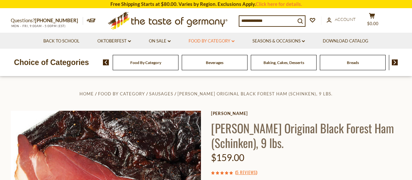
click at [234, 42] on icon at bounding box center [233, 41] width 3 height 2
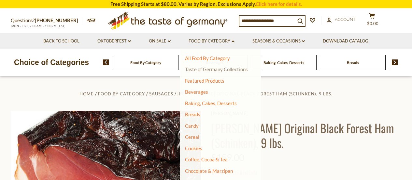
click at [217, 68] on link "Taste of Germany Collections" at bounding box center [216, 69] width 63 height 6
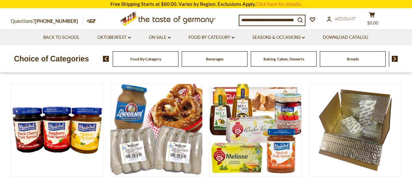
scroll to position [130, 0]
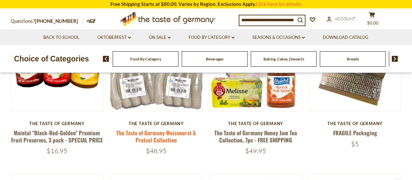
click at [162, 135] on link "The Taste of Germany Weisswurst & Pretzel Collection" at bounding box center [156, 135] width 80 height 15
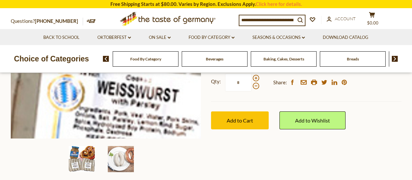
scroll to position [196, 0]
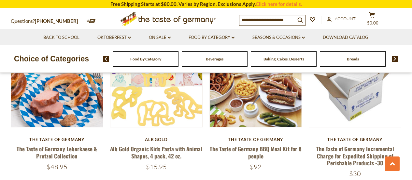
scroll to position [424, 0]
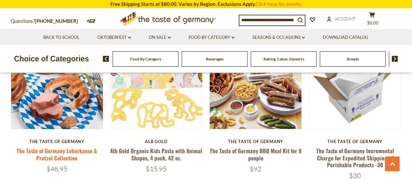
click at [50, 154] on link "The Taste of Germany Leberkaese & Pretzel Collection" at bounding box center [57, 153] width 81 height 15
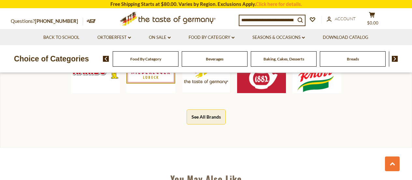
scroll to position [359, 0]
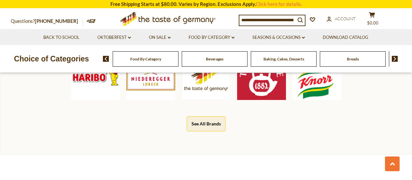
click at [147, 59] on span "Food By Category" at bounding box center [145, 58] width 31 height 5
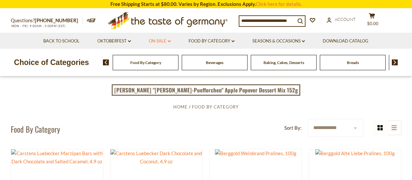
click at [168, 41] on icon "dropdown_arrow" at bounding box center [169, 41] width 3 height 2
click at [304, 42] on icon "dropdown_arrow" at bounding box center [303, 41] width 3 height 2
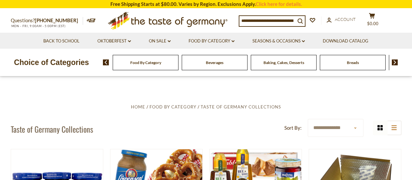
click at [145, 66] on div "Food By Category" at bounding box center [146, 62] width 66 height 15
click at [138, 66] on div "Food By Category" at bounding box center [146, 62] width 66 height 15
click at [154, 67] on div "Food By Category" at bounding box center [146, 62] width 66 height 15
click at [207, 42] on link "Food By Category dropdown_arrow" at bounding box center [212, 40] width 46 height 7
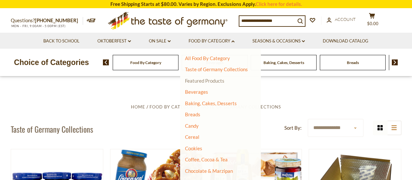
click at [208, 79] on link "Featured Products" at bounding box center [204, 81] width 39 height 6
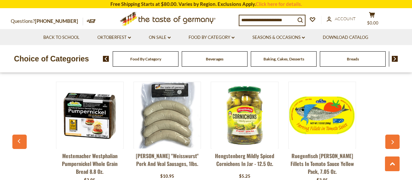
scroll to position [750, 0]
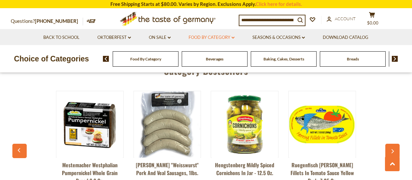
click at [212, 39] on link "Food By Category dropdown_arrow" at bounding box center [212, 37] width 46 height 7
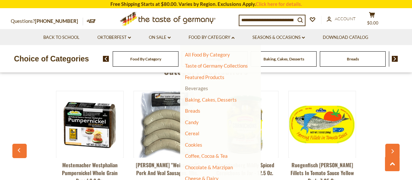
click at [197, 90] on link "Beverages" at bounding box center [196, 88] width 23 height 6
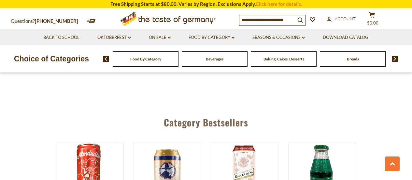
scroll to position [1467, 0]
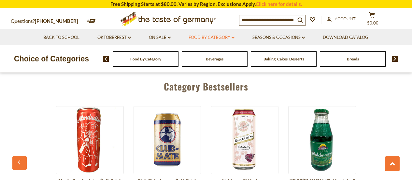
click at [205, 35] on link "Food By Category dropdown_arrow" at bounding box center [212, 37] width 46 height 7
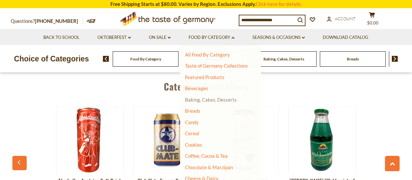
click at [202, 101] on link "Baking, Cakes, Desserts" at bounding box center [211, 99] width 52 height 6
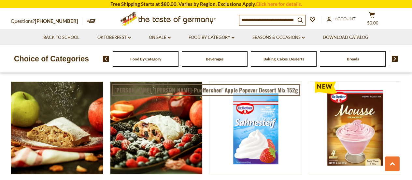
scroll to position [1011, 0]
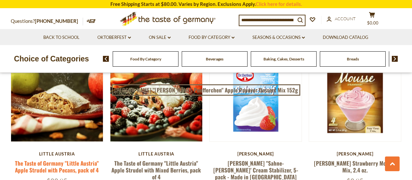
click at [53, 159] on link "The Taste of Germany "Little Austria" Apple Strudel with Pecans, pack of 4" at bounding box center [57, 166] width 84 height 15
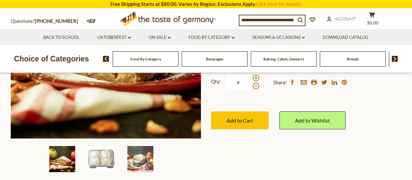
scroll to position [98, 0]
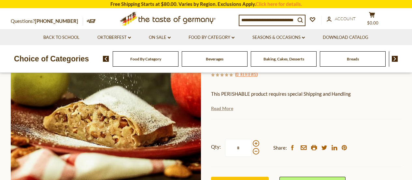
click at [218, 110] on link "Read More" at bounding box center [222, 108] width 22 height 7
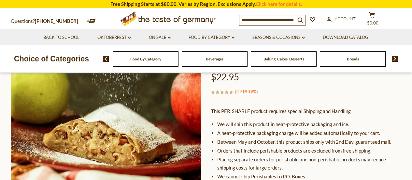
scroll to position [65, 0]
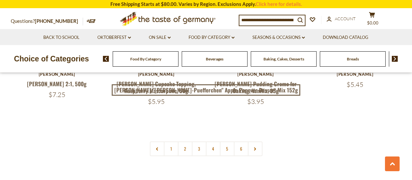
scroll to position [1565, 0]
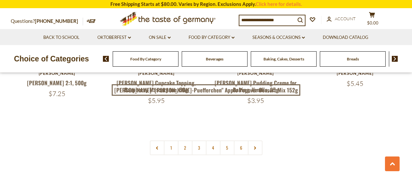
click at [185, 140] on link "2" at bounding box center [185, 147] width 15 height 15
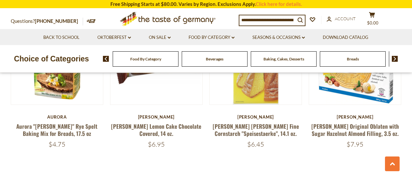
scroll to position [1526, 0]
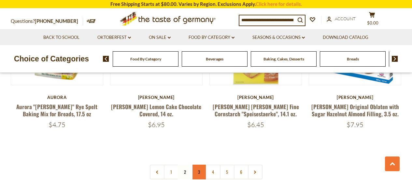
click at [198, 164] on link "3" at bounding box center [199, 171] width 15 height 15
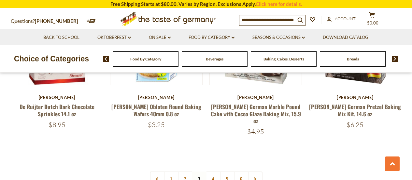
click at [200, 171] on nav "1 2 3 4 5 6" at bounding box center [206, 178] width 113 height 15
click at [212, 171] on link "4" at bounding box center [213, 178] width 15 height 15
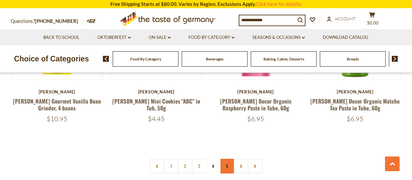
click at [225, 158] on link "5" at bounding box center [227, 165] width 15 height 15
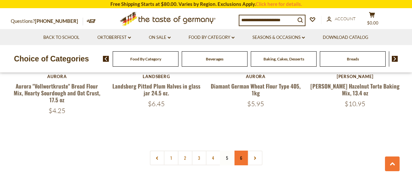
click at [242, 151] on link "6" at bounding box center [241, 157] width 15 height 15
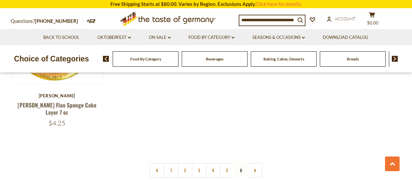
scroll to position [906, 0]
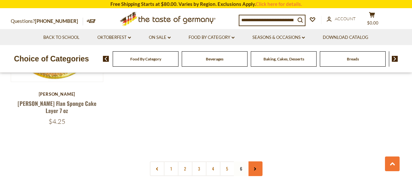
click at [256, 167] on use at bounding box center [255, 168] width 2 height 3
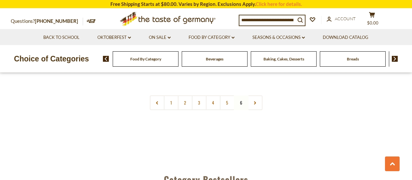
scroll to position [978, 0]
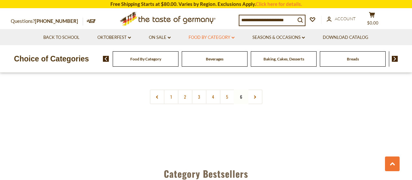
click at [205, 38] on link "Food By Category dropdown_arrow" at bounding box center [212, 37] width 46 height 7
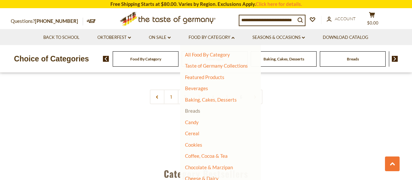
click at [194, 112] on link "Breads" at bounding box center [192, 111] width 15 height 6
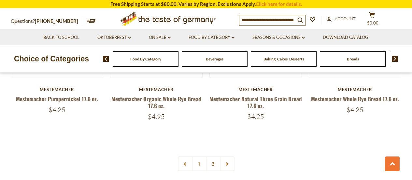
scroll to position [1532, 0]
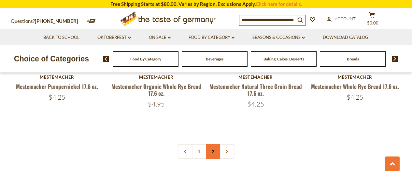
click at [211, 152] on link "2" at bounding box center [213, 151] width 15 height 15
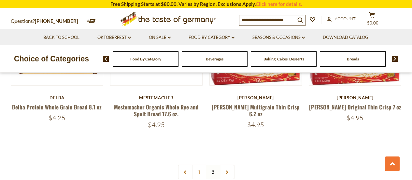
scroll to position [906, 0]
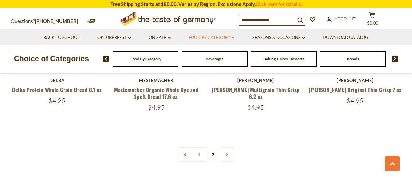
click at [207, 37] on link "Food By Category dropdown_arrow" at bounding box center [212, 37] width 46 height 7
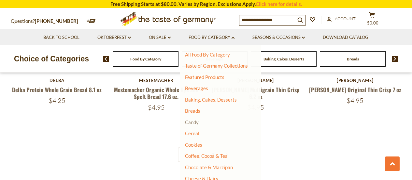
click at [193, 121] on link "Candy" at bounding box center [192, 122] width 14 height 6
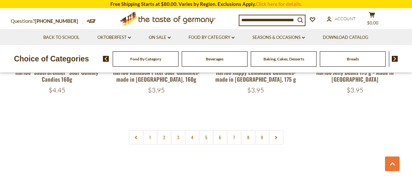
scroll to position [1597, 0]
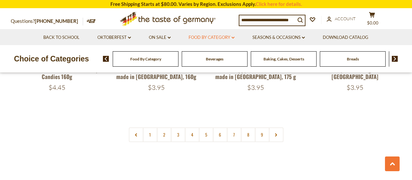
click at [198, 38] on link "Food By Category dropdown_arrow" at bounding box center [212, 37] width 46 height 7
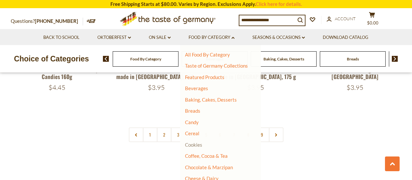
click at [197, 147] on link "Cookies" at bounding box center [193, 144] width 17 height 6
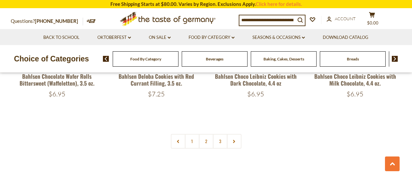
scroll to position [1565, 0]
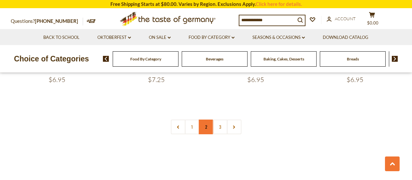
click at [204, 126] on link "2" at bounding box center [206, 126] width 15 height 15
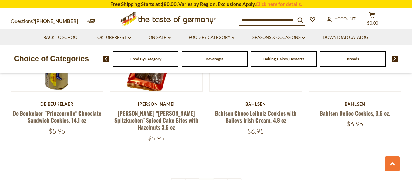
scroll to position [1526, 0]
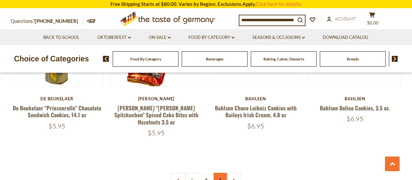
click at [218, 172] on link "3" at bounding box center [220, 179] width 15 height 15
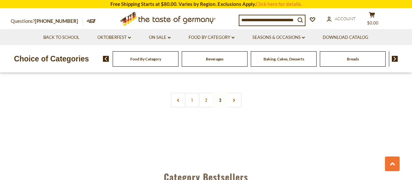
scroll to position [646, 0]
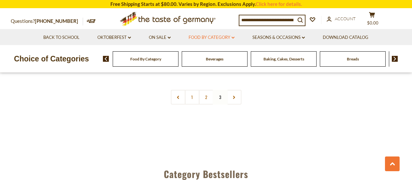
click at [202, 35] on link "Food By Category dropdown_arrow" at bounding box center [212, 37] width 46 height 7
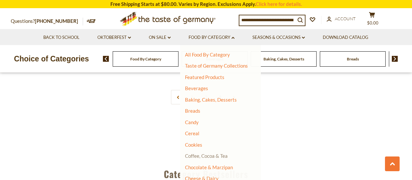
click at [205, 155] on link "Coffee, Cocoa & Tea" at bounding box center [206, 156] width 43 height 6
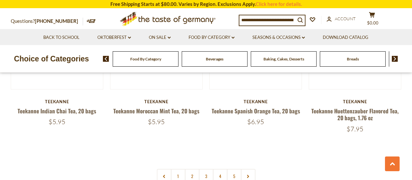
scroll to position [1532, 0]
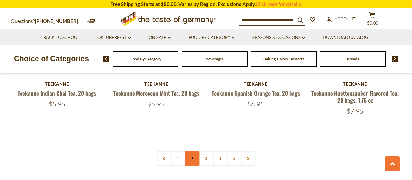
click at [189, 151] on link "2" at bounding box center [192, 158] width 15 height 15
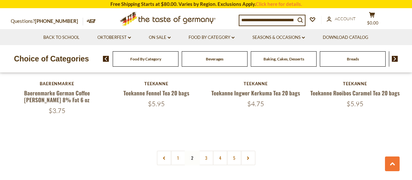
scroll to position [1558, 0]
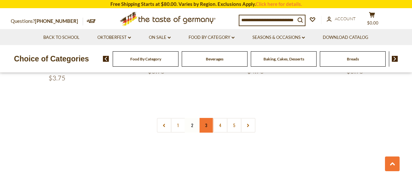
click at [206, 123] on link "3" at bounding box center [206, 125] width 15 height 15
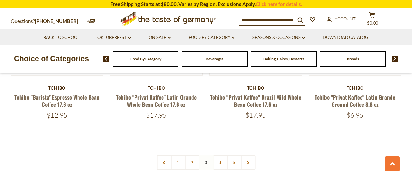
scroll to position [1526, 0]
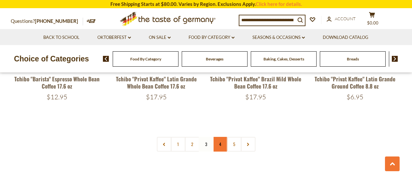
click at [221, 147] on link "4" at bounding box center [220, 144] width 15 height 15
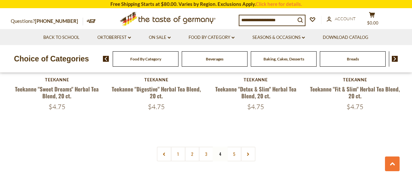
scroll to position [1558, 0]
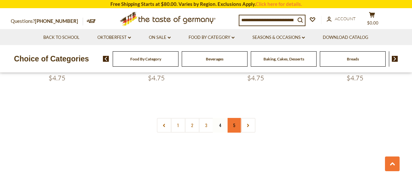
click at [233, 118] on link "5" at bounding box center [234, 125] width 15 height 15
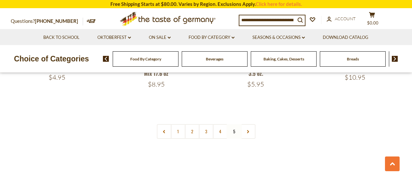
scroll to position [1102, 0]
click at [216, 38] on link "Food By Category dropdown_arrow" at bounding box center [212, 37] width 46 height 7
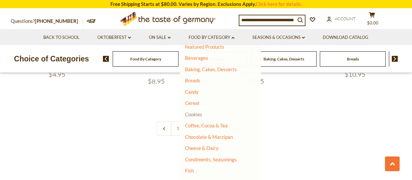
scroll to position [33, 0]
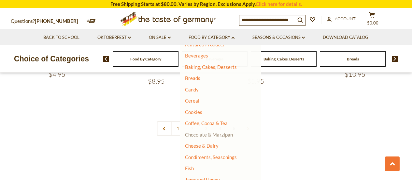
click at [199, 135] on link "Chocolate & Marzipan" at bounding box center [209, 134] width 48 height 6
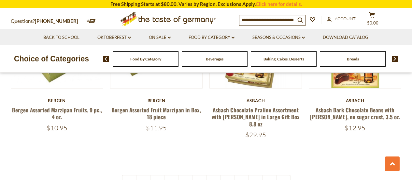
scroll to position [1565, 0]
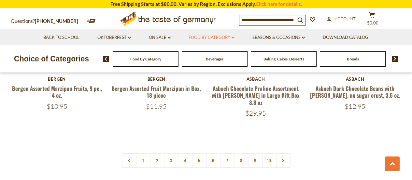
click at [199, 36] on link "Food By Category dropdown_arrow" at bounding box center [212, 37] width 46 height 7
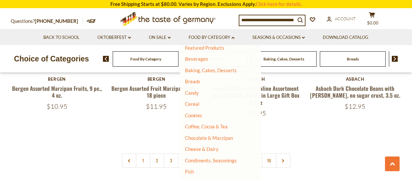
scroll to position [33, 0]
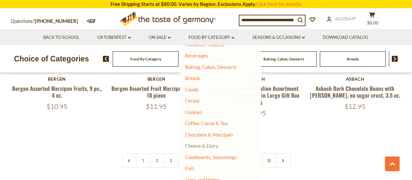
click at [200, 146] on link "Cheese & Dairy" at bounding box center [202, 145] width 34 height 6
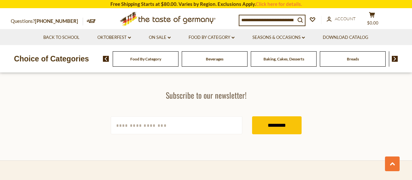
scroll to position [1174, 0]
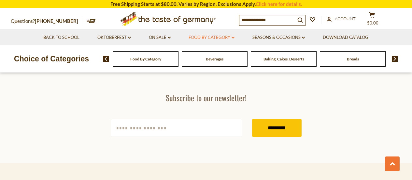
click at [209, 38] on link "Food By Category dropdown_arrow" at bounding box center [212, 37] width 46 height 7
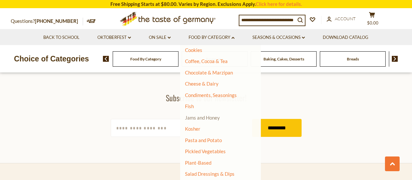
scroll to position [98, 0]
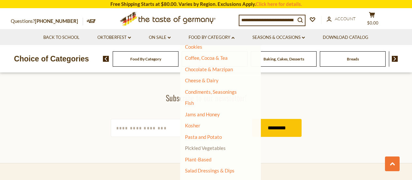
click at [206, 149] on link "Pickled Vegetables" at bounding box center [205, 148] width 41 height 6
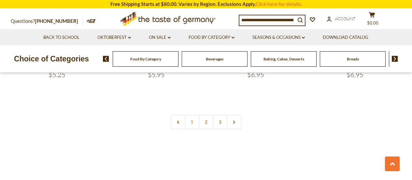
scroll to position [1597, 0]
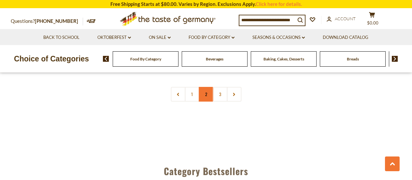
click at [209, 96] on link "2" at bounding box center [206, 94] width 15 height 15
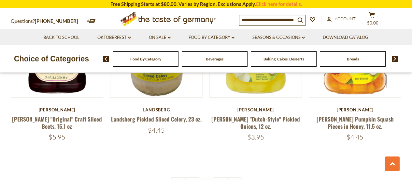
scroll to position [1526, 0]
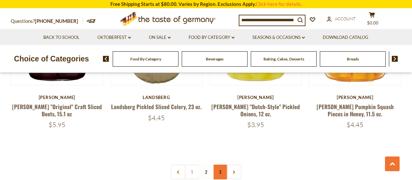
click at [219, 164] on link "3" at bounding box center [220, 171] width 15 height 15
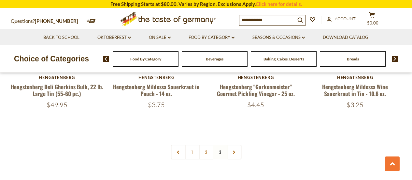
scroll to position [743, 0]
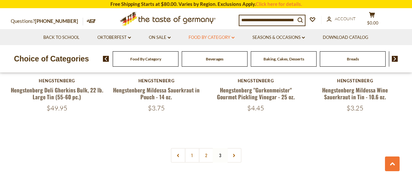
click at [214, 35] on link "Food By Category dropdown_arrow" at bounding box center [212, 37] width 46 height 7
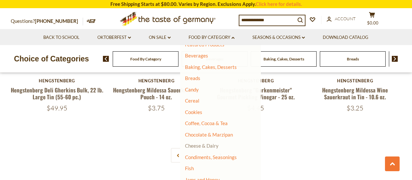
scroll to position [65, 0]
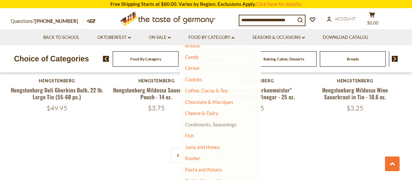
click at [215, 123] on link "Condiments, Seasonings" at bounding box center [211, 124] width 52 height 6
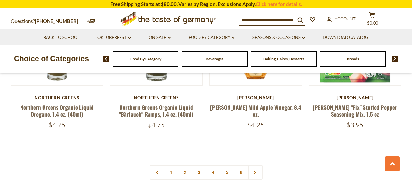
scroll to position [1565, 0]
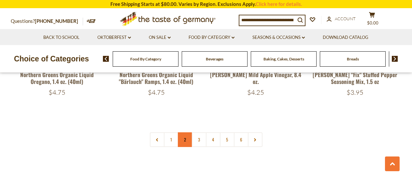
click at [187, 132] on link "2" at bounding box center [185, 139] width 15 height 15
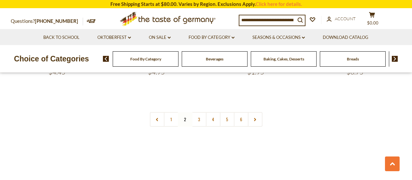
scroll to position [1591, 0]
click at [200, 100] on link "3" at bounding box center [199, 107] width 15 height 15
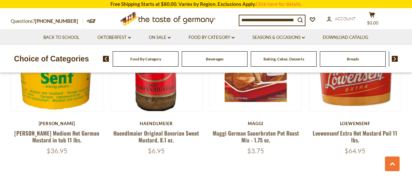
scroll to position [1526, 0]
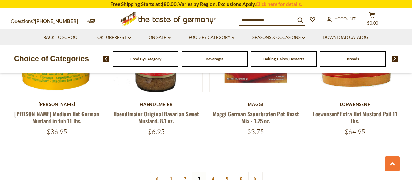
click at [199, 171] on nav "1 2 3 4 5 6" at bounding box center [206, 178] width 113 height 15
click at [214, 171] on link "4" at bounding box center [213, 178] width 15 height 15
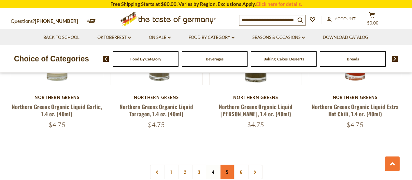
click at [230, 164] on link "5" at bounding box center [227, 171] width 15 height 15
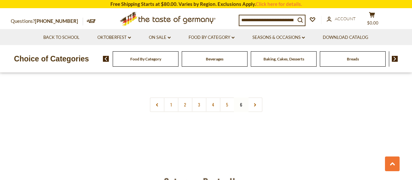
scroll to position [482, 0]
click at [215, 39] on link "Food By Category dropdown_arrow" at bounding box center [212, 37] width 46 height 7
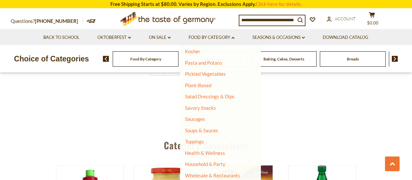
scroll to position [548, 0]
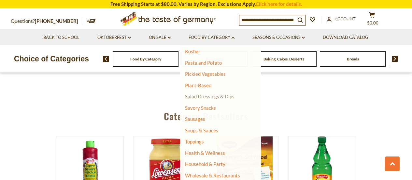
click at [208, 96] on link "Salad Dressings & Dips" at bounding box center [210, 96] width 50 height 6
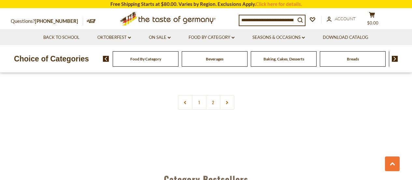
scroll to position [1500, 0]
click at [200, 38] on link "Food By Category dropdown_arrow" at bounding box center [212, 37] width 46 height 7
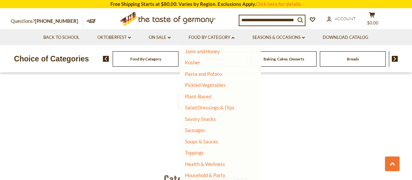
scroll to position [163, 0]
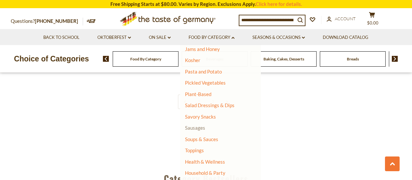
click at [197, 127] on link "Sausages" at bounding box center [195, 128] width 20 height 6
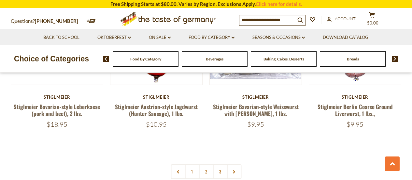
scroll to position [1565, 0]
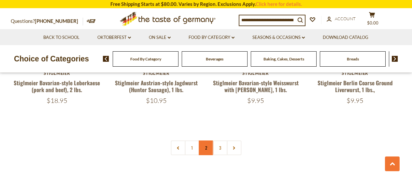
click at [209, 140] on link "2" at bounding box center [206, 147] width 15 height 15
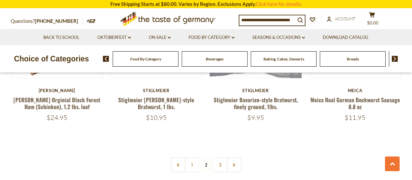
scroll to position [1558, 0]
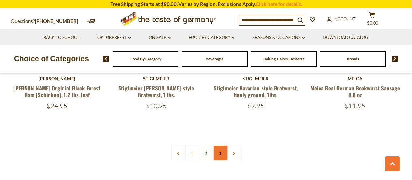
click at [220, 145] on link "3" at bounding box center [220, 152] width 15 height 15
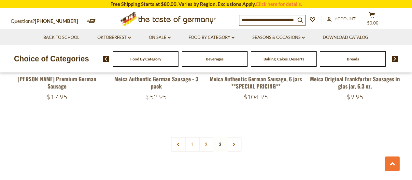
scroll to position [482, 0]
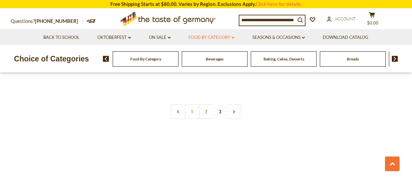
click at [209, 37] on link "Food By Category dropdown_arrow" at bounding box center [212, 37] width 46 height 7
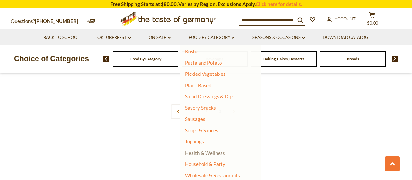
scroll to position [515, 0]
click at [199, 153] on link "Health & Wellness" at bounding box center [205, 152] width 40 height 9
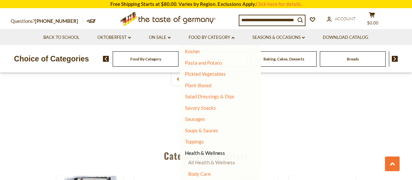
click at [199, 162] on link "All Health & Wellness" at bounding box center [211, 162] width 47 height 6
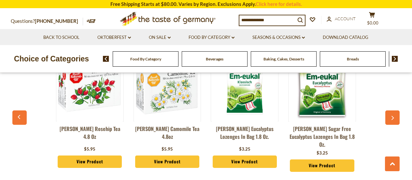
scroll to position [1826, 0]
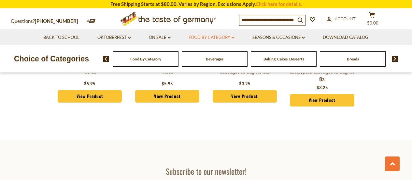
click at [215, 37] on link "Food By Category dropdown_arrow" at bounding box center [212, 37] width 46 height 7
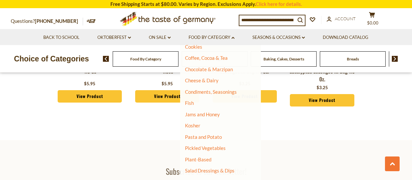
scroll to position [172, 0]
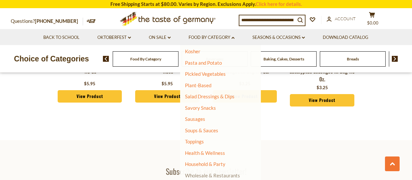
click at [208, 175] on link "Wholesale & Restaurants" at bounding box center [212, 175] width 55 height 9
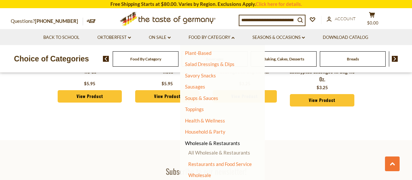
click at [222, 154] on link "All Wholesale & Restaurants" at bounding box center [219, 152] width 62 height 6
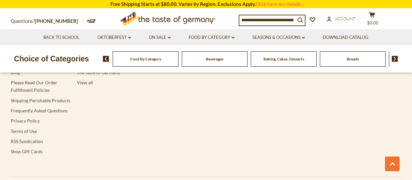
scroll to position [978, 0]
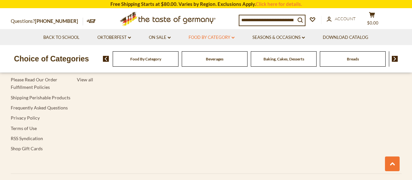
click at [203, 36] on link "Food By Category dropdown_arrow" at bounding box center [212, 37] width 46 height 7
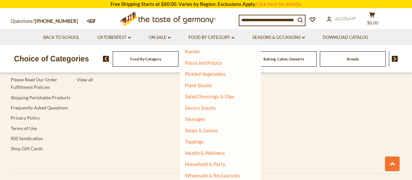
scroll to position [172, 0]
click at [203, 176] on link "Wholesale & Restaurants" at bounding box center [212, 175] width 55 height 9
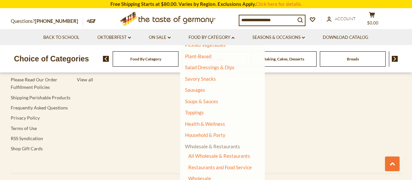
scroll to position [204, 0]
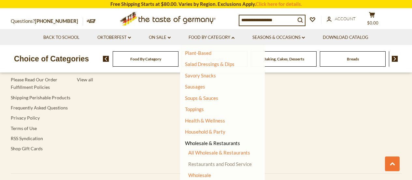
click at [215, 164] on link "Restaurants and Food Service" at bounding box center [220, 164] width 64 height 6
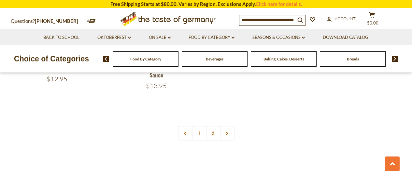
scroll to position [1597, 0]
click at [212, 106] on link "2" at bounding box center [213, 113] width 15 height 15
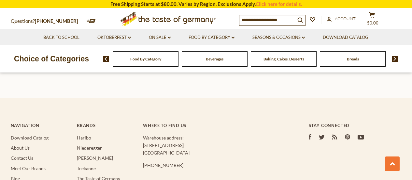
scroll to position [841, 0]
